Goal: Information Seeking & Learning: Learn about a topic

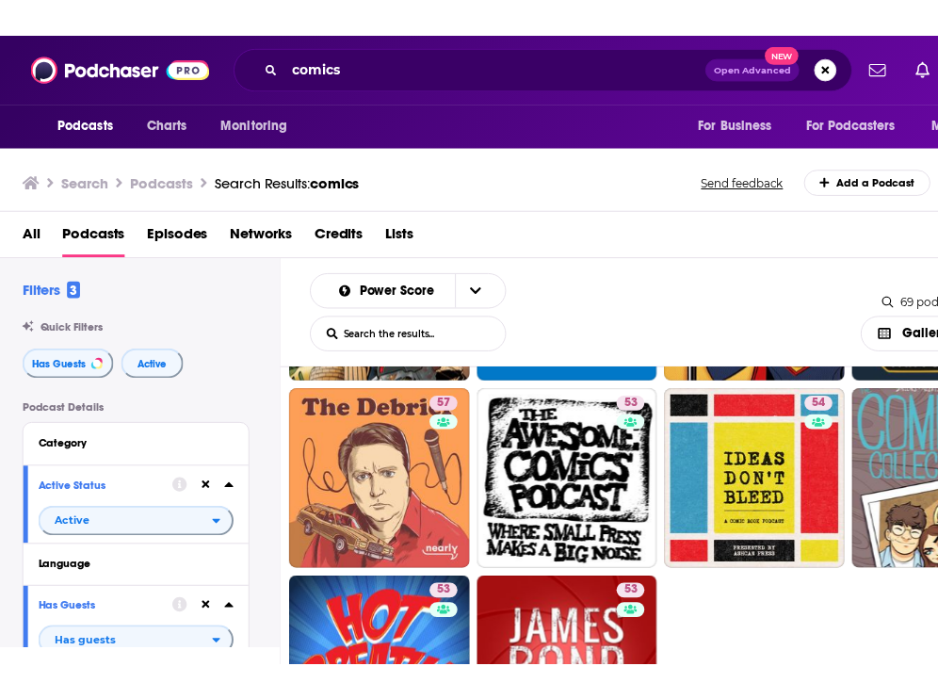
scroll to position [1844, 0]
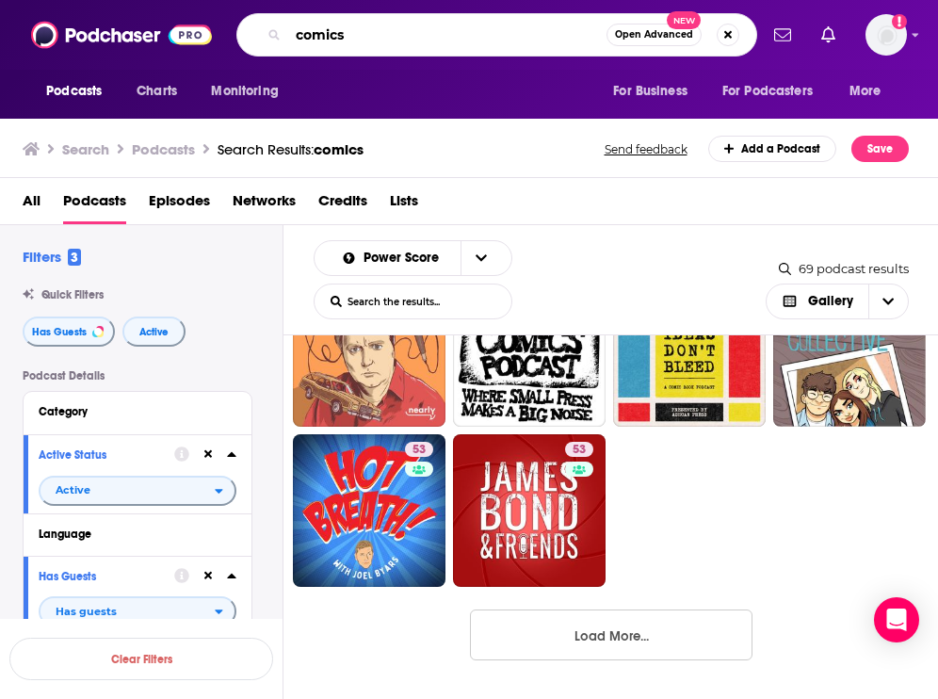
click at [330, 34] on input "comics" at bounding box center [447, 35] width 318 height 30
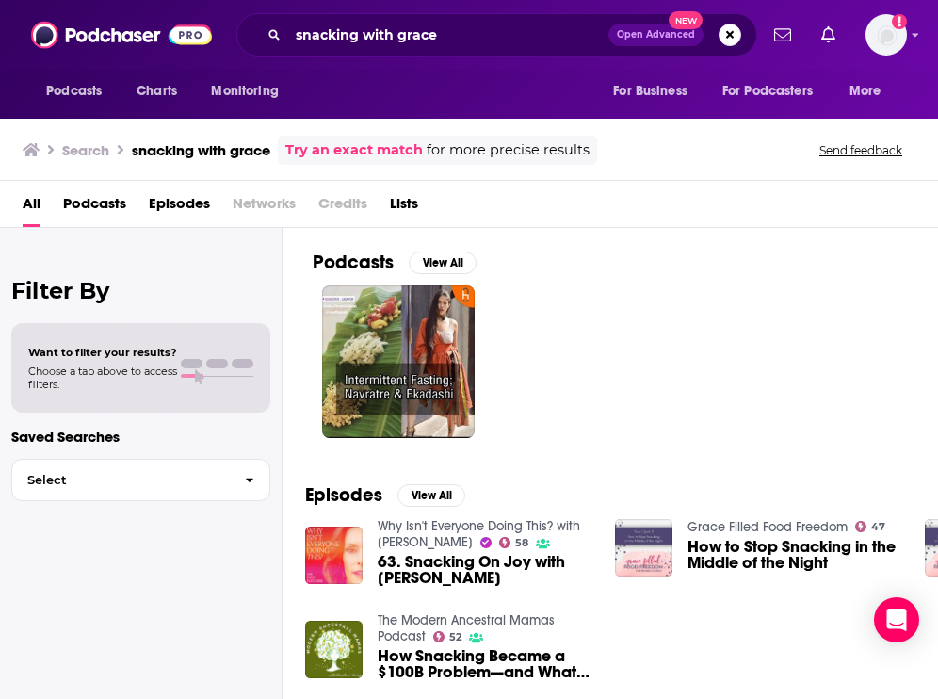
click at [84, 197] on span "Podcasts" at bounding box center [94, 207] width 63 height 39
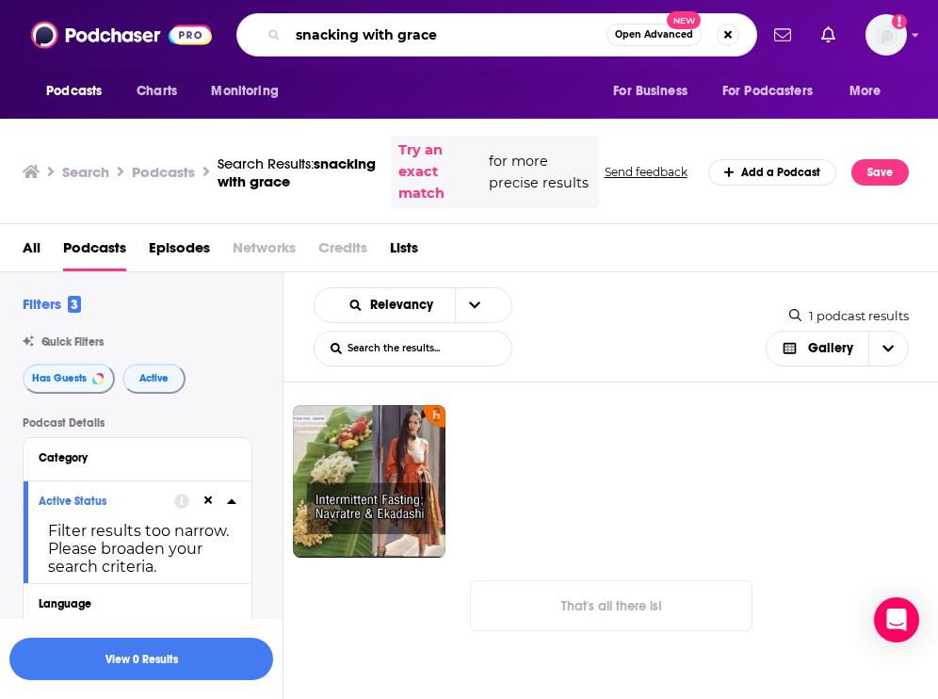
drag, startPoint x: 458, startPoint y: 36, endPoint x: 281, endPoint y: 40, distance: 176.1
click at [281, 40] on div "snacking with grace Open Advanced New" at bounding box center [496, 34] width 521 height 43
type input "comfort eating with"
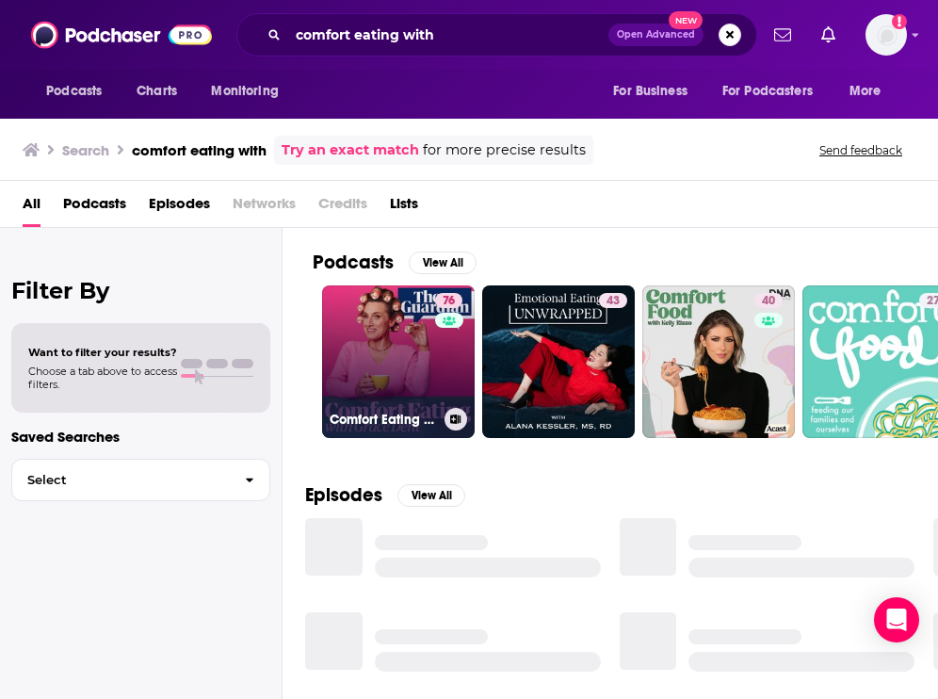
click at [387, 332] on link "76 Comfort Eating with [PERSON_NAME]" at bounding box center [398, 361] width 153 height 153
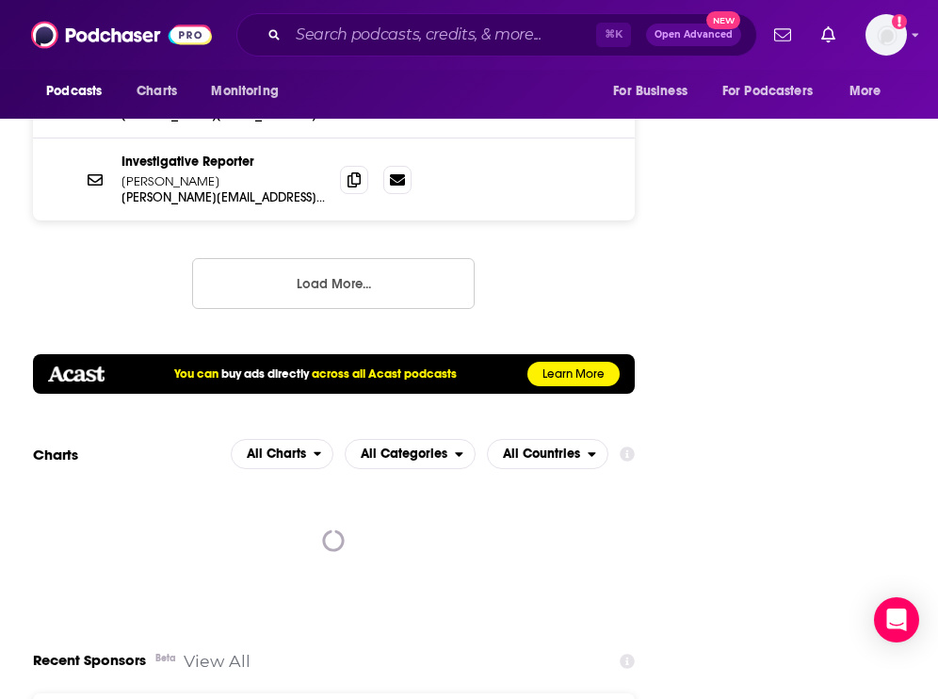
scroll to position [3262, 0]
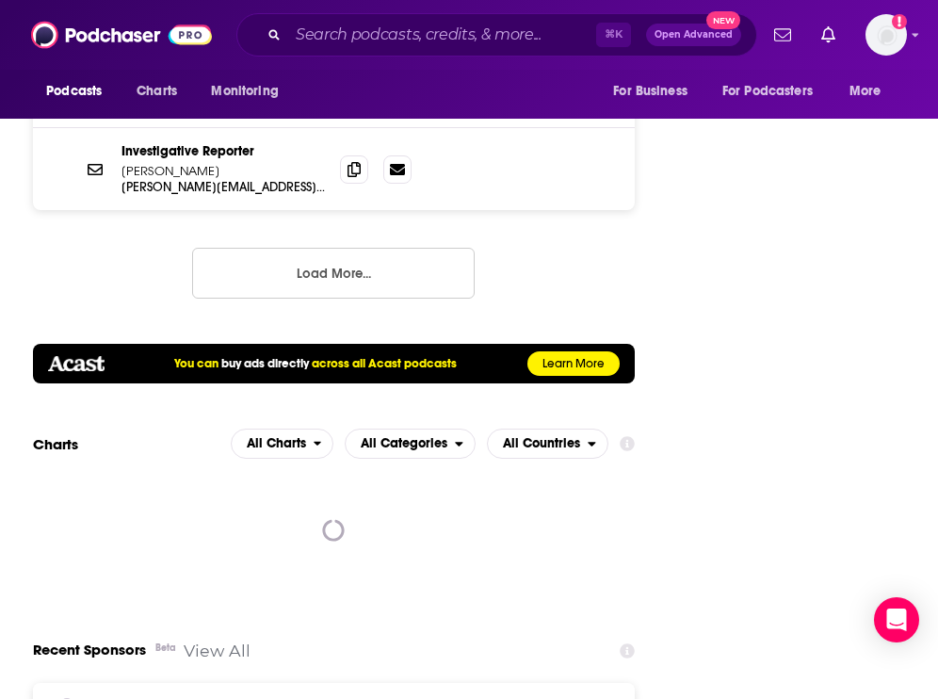
click at [384, 248] on button "Load More..." at bounding box center [333, 273] width 282 height 51
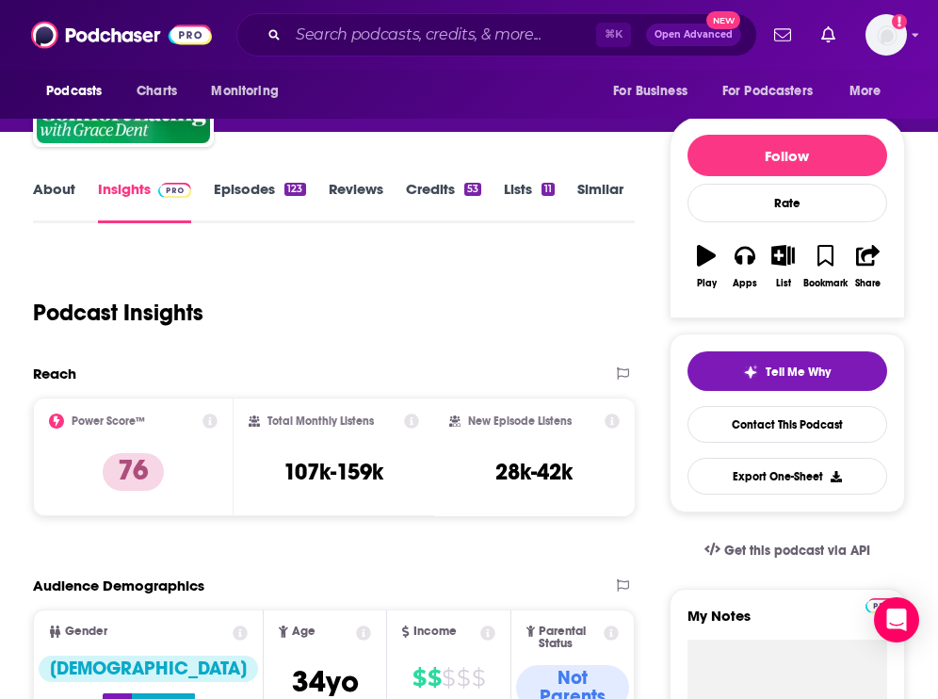
scroll to position [0, 0]
